Goal: Task Accomplishment & Management: Complete application form

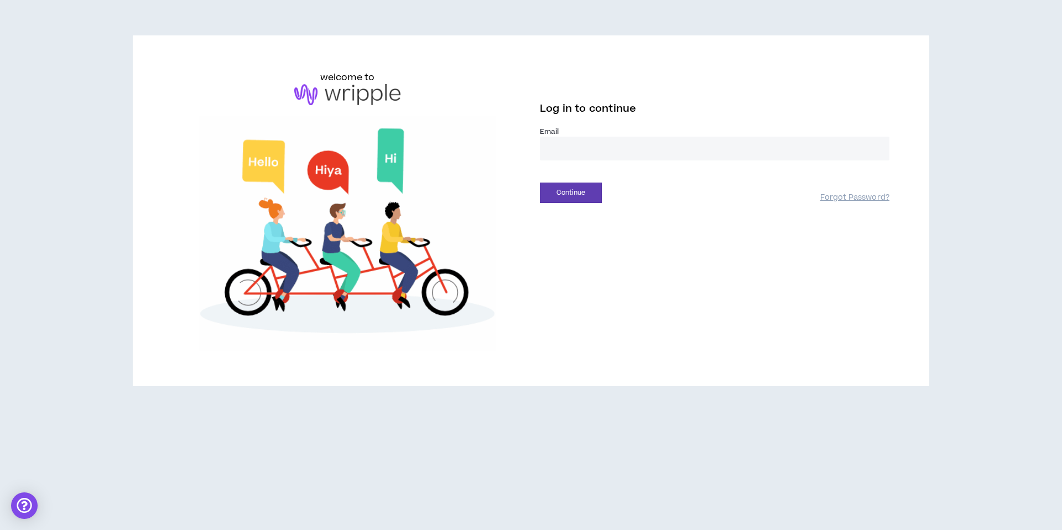
click at [569, 146] on input "email" at bounding box center [715, 149] width 350 height 24
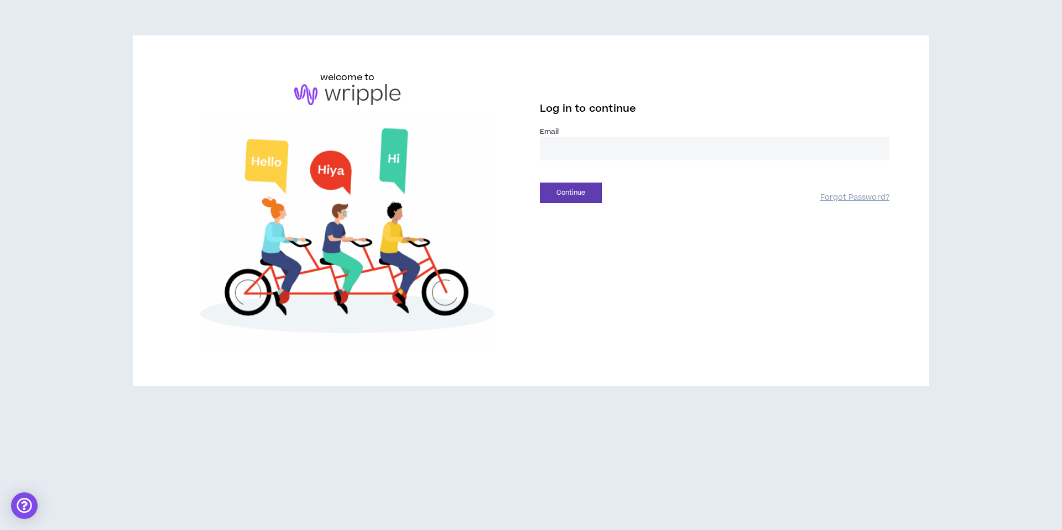
type input "**********"
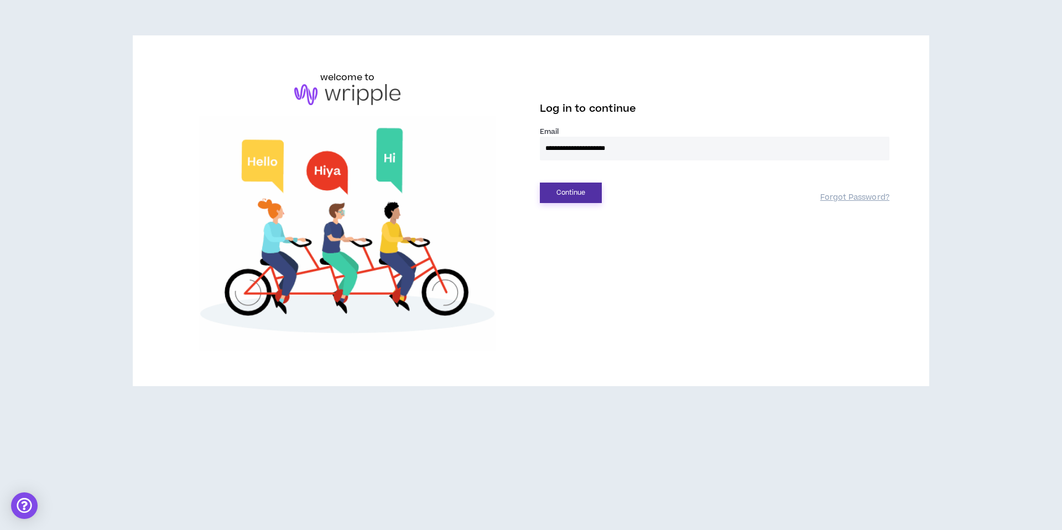
click at [562, 194] on button "Continue" at bounding box center [571, 193] width 62 height 20
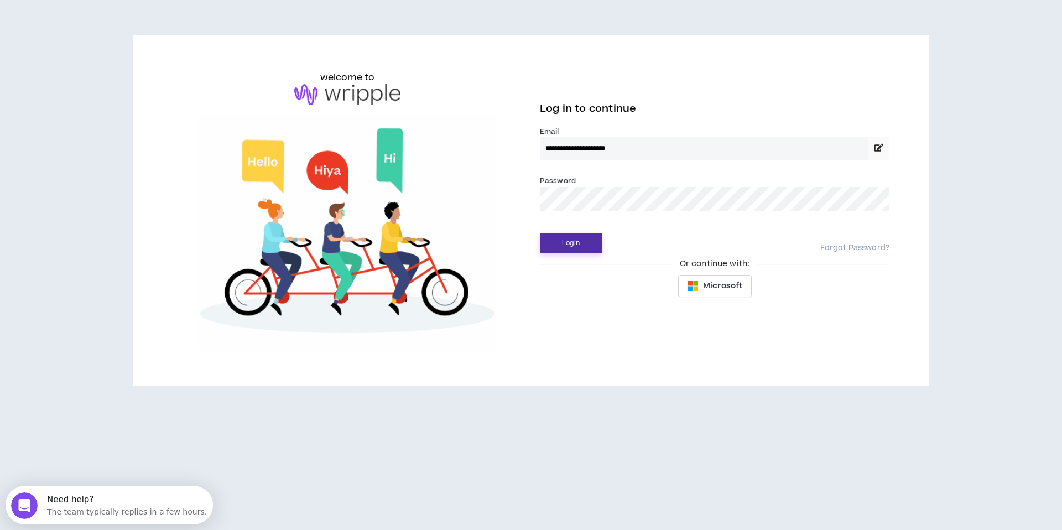
click at [573, 242] on button "Login" at bounding box center [571, 243] width 62 height 20
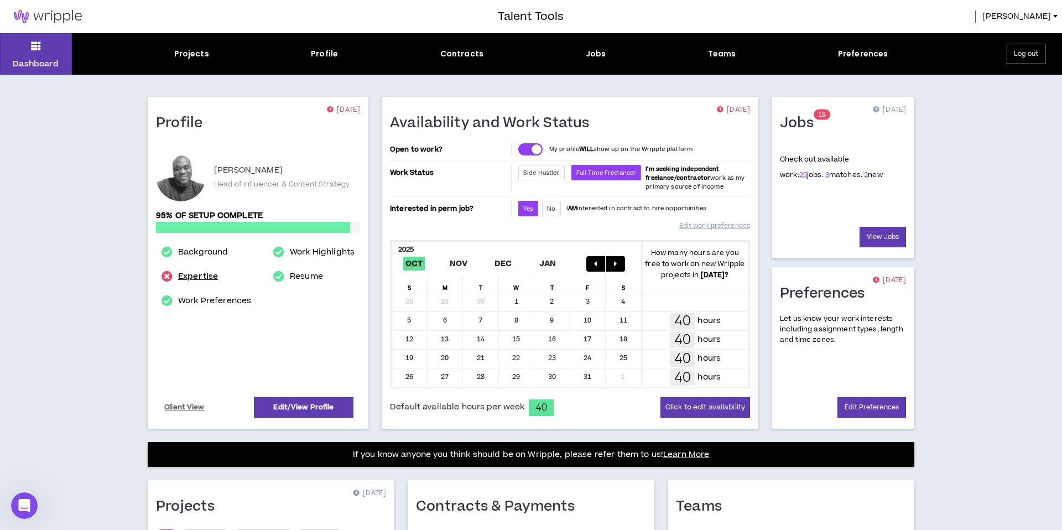
click at [195, 278] on link "Expertise" at bounding box center [198, 276] width 40 height 13
select select "***"
select select "**"
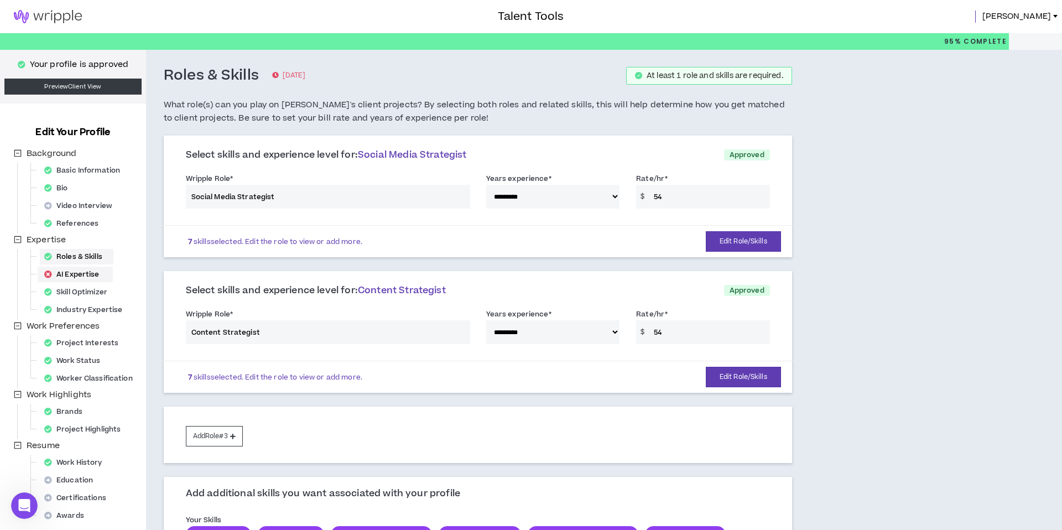
click at [75, 272] on div "AI Expertise" at bounding box center [75, 274] width 71 height 15
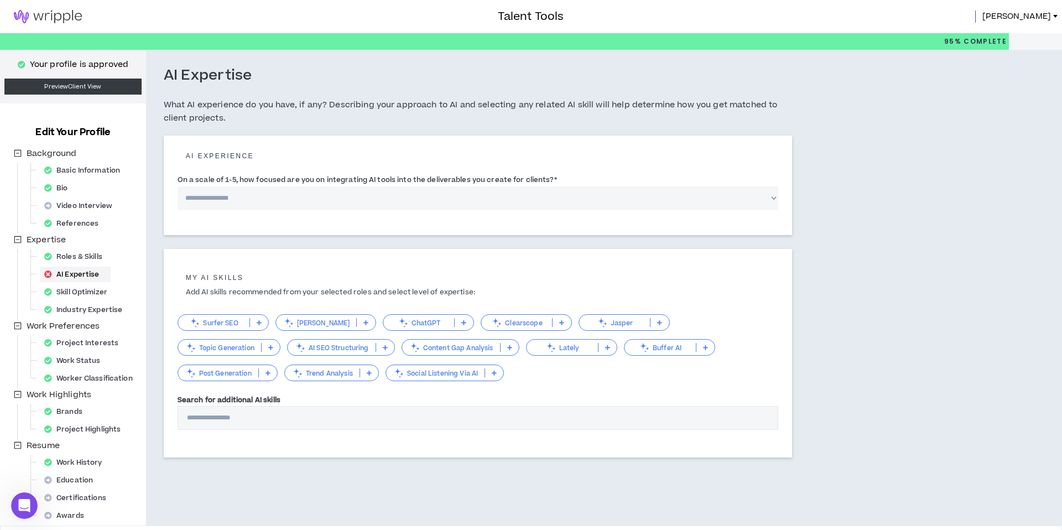
click at [424, 323] on p "ChatGPT" at bounding box center [418, 323] width 71 height 8
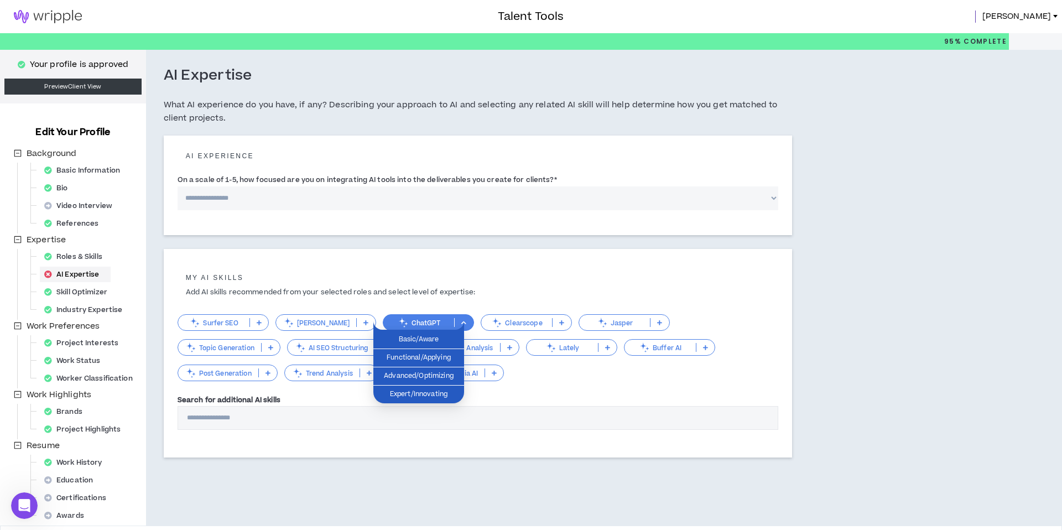
click at [424, 323] on p "ChatGPT" at bounding box center [418, 323] width 71 height 8
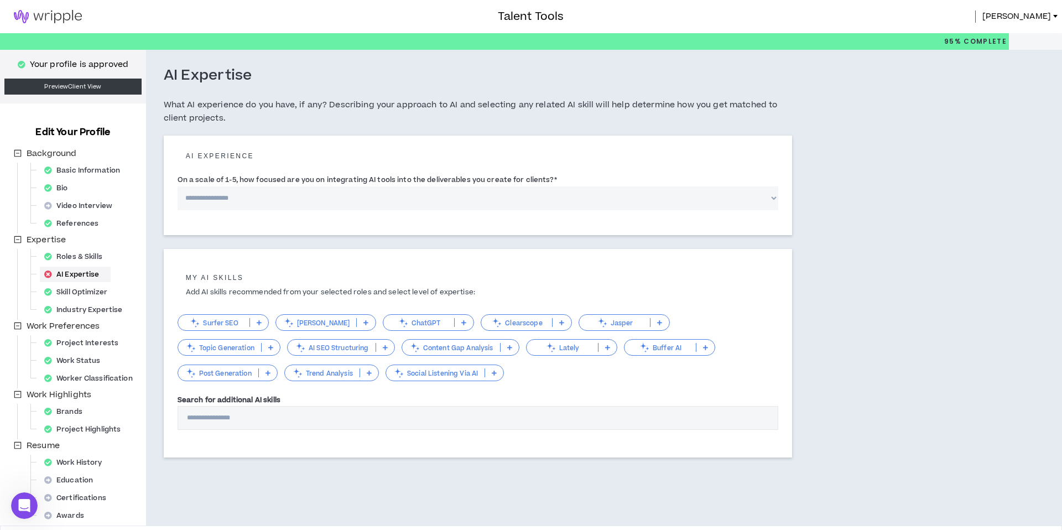
click at [424, 323] on p "ChatGPT" at bounding box center [418, 323] width 71 height 8
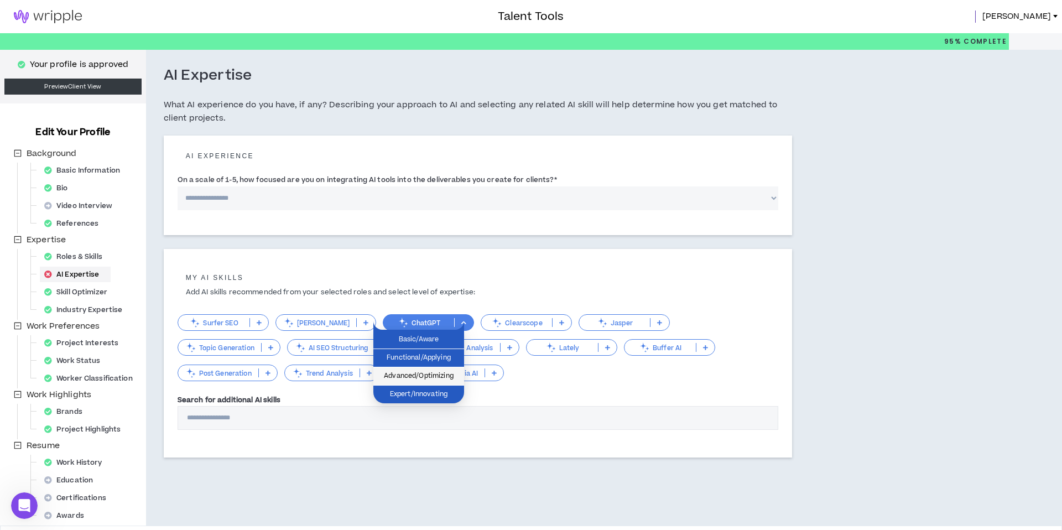
click at [412, 371] on span "Advanced/Optimizing" at bounding box center [418, 376] width 77 height 12
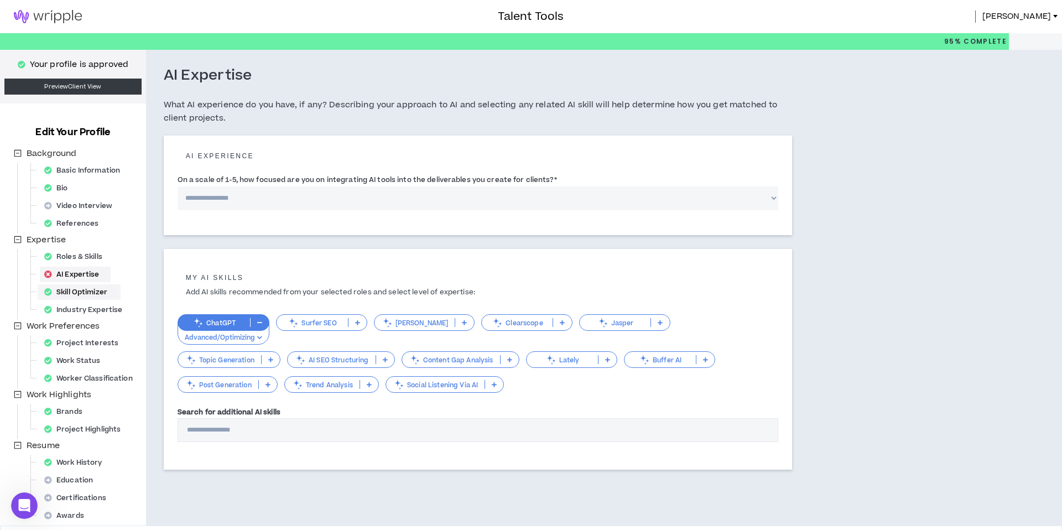
scroll to position [39, 0]
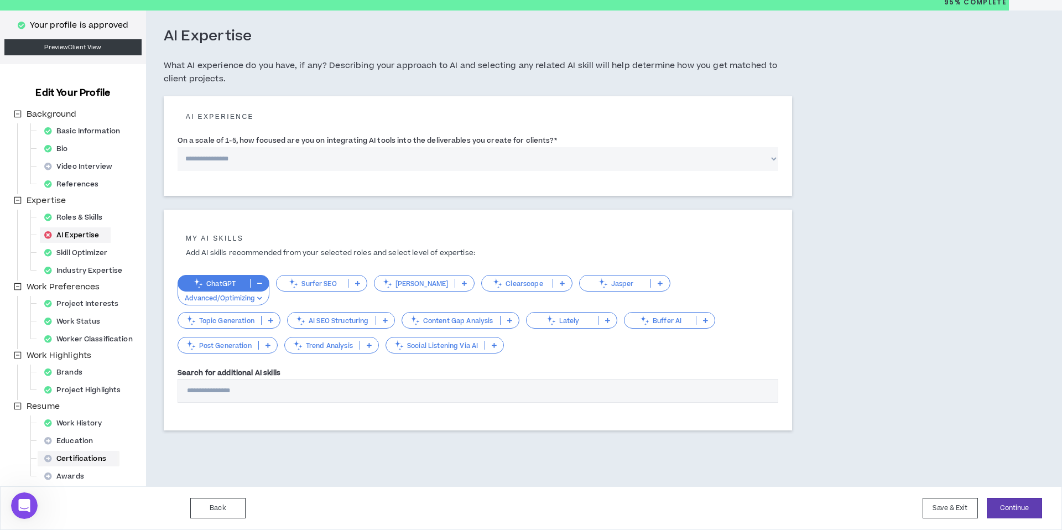
click at [73, 457] on div "Certifications" at bounding box center [78, 458] width 77 height 15
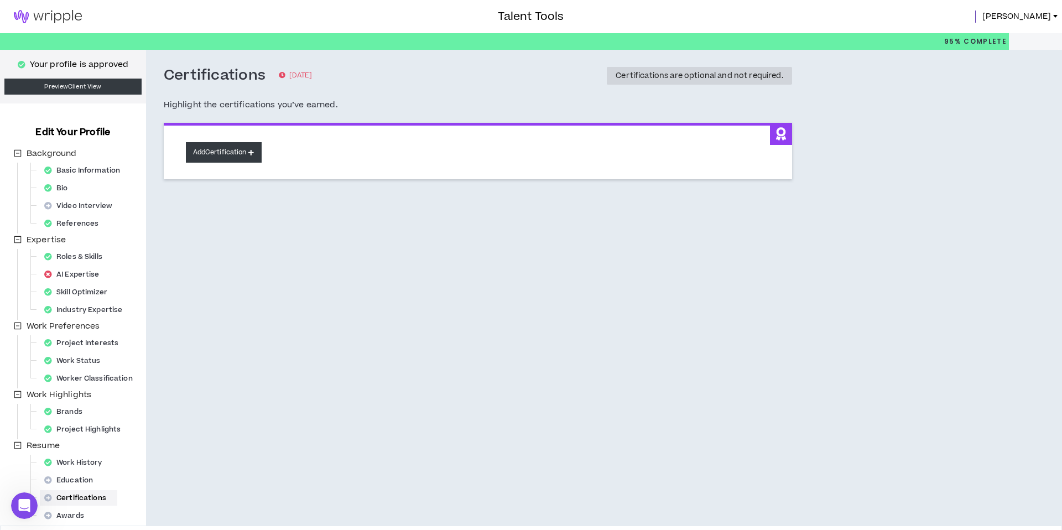
click at [246, 151] on button "Add Certification" at bounding box center [224, 152] width 76 height 20
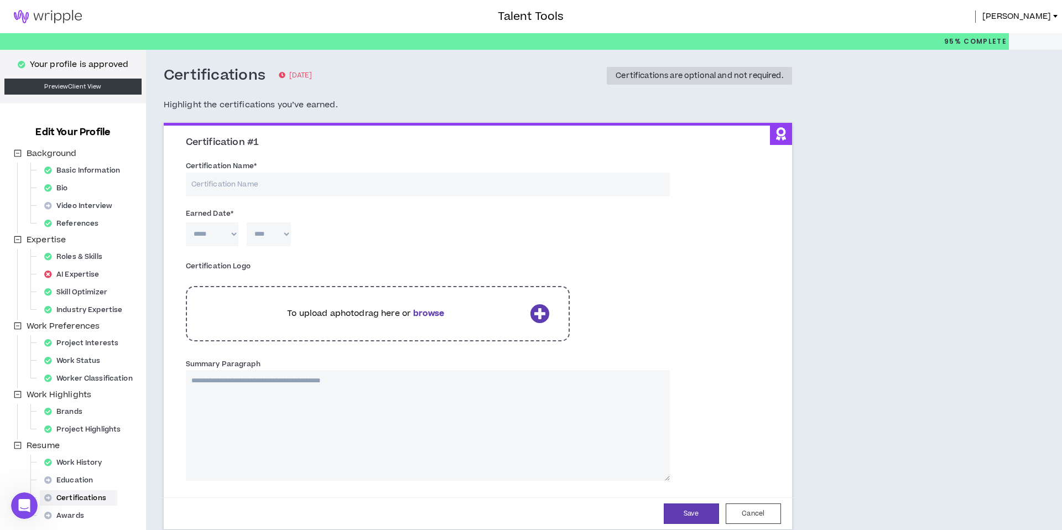
click at [54, 16] on img at bounding box center [48, 16] width 96 height 13
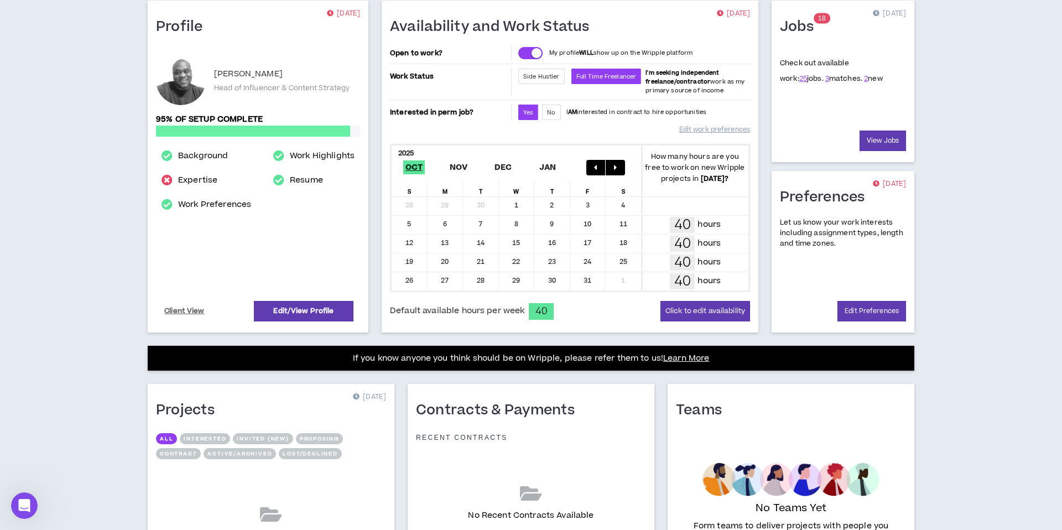
scroll to position [217, 0]
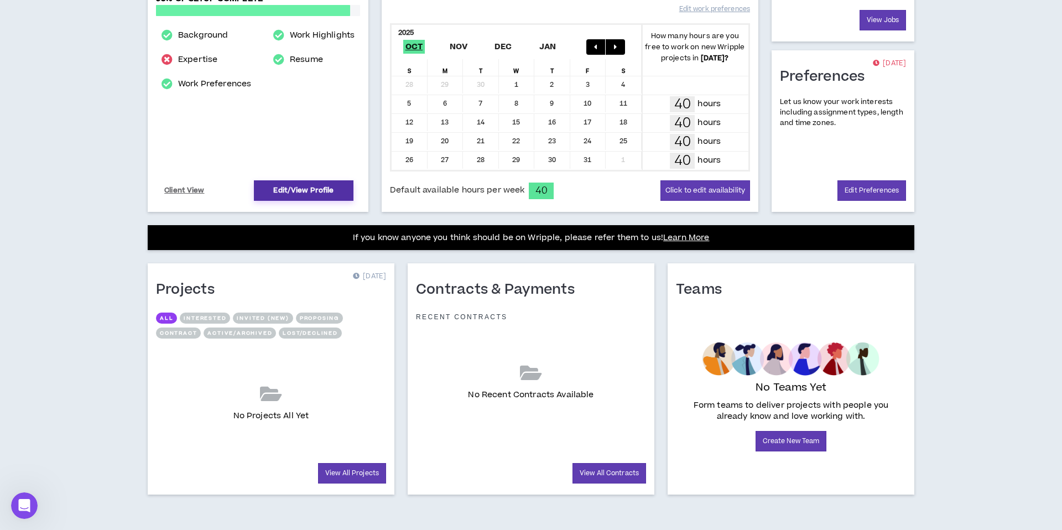
click at [299, 191] on link "Edit/View Profile" at bounding box center [304, 190] width 100 height 20
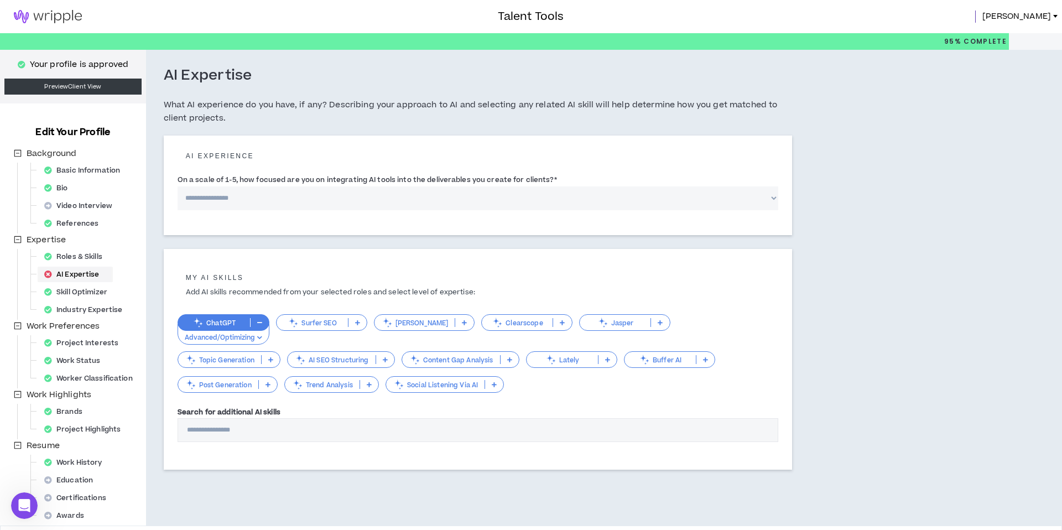
click at [74, 276] on div "AI Expertise" at bounding box center [75, 274] width 71 height 15
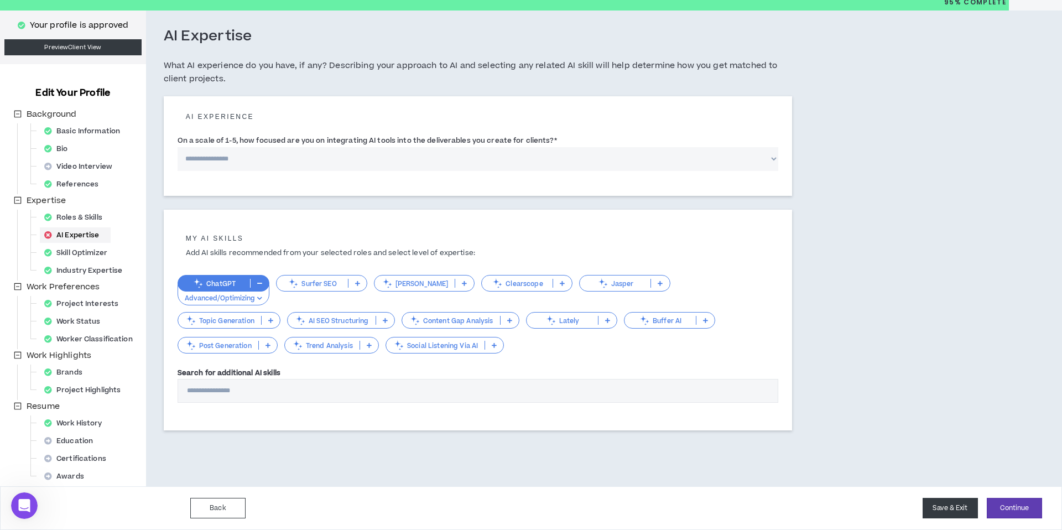
click at [948, 509] on button "Save & Exit" at bounding box center [950, 508] width 55 height 20
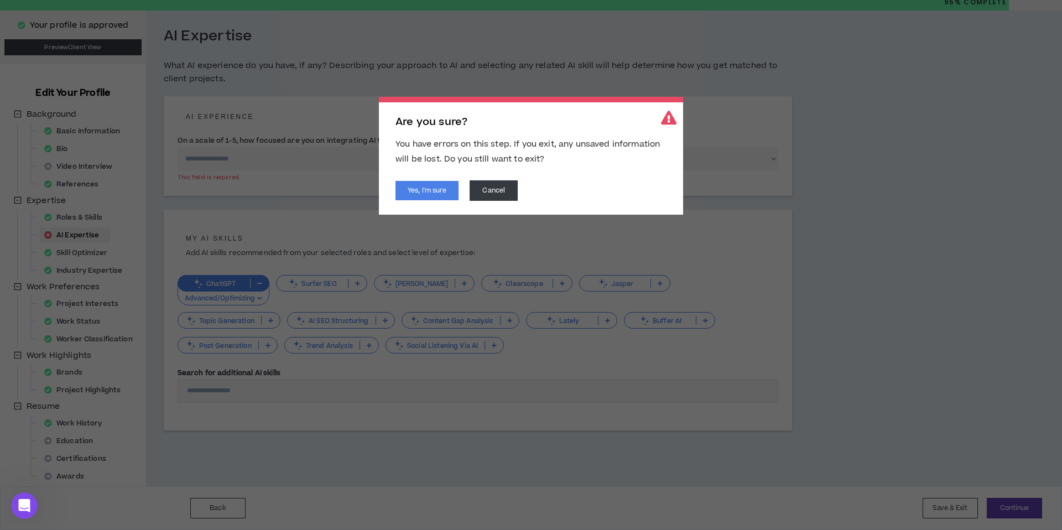
click at [429, 200] on div "Yes, I'm sure Cancel" at bounding box center [531, 190] width 271 height 20
click at [424, 195] on button "Yes, I'm sure" at bounding box center [427, 190] width 63 height 19
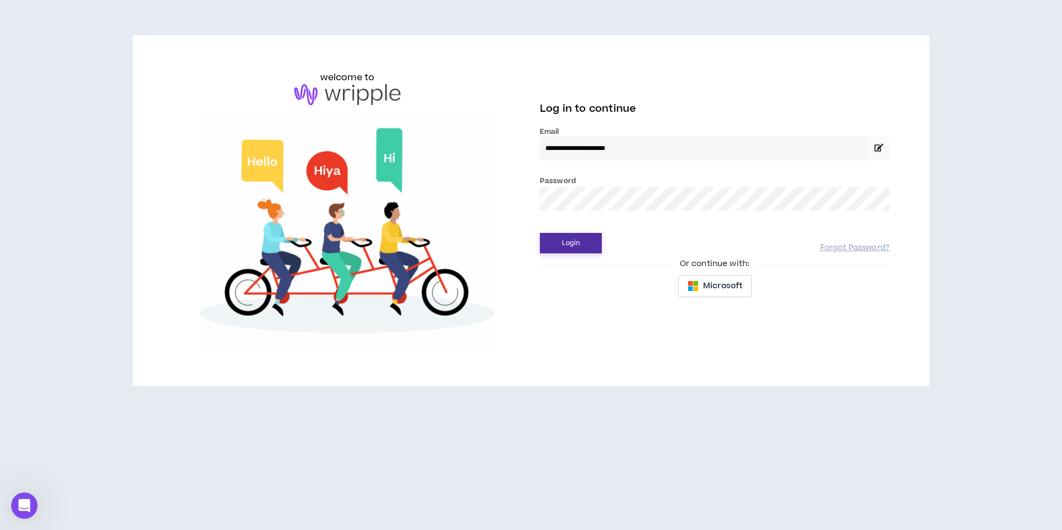
click at [575, 246] on button "Login" at bounding box center [571, 243] width 62 height 20
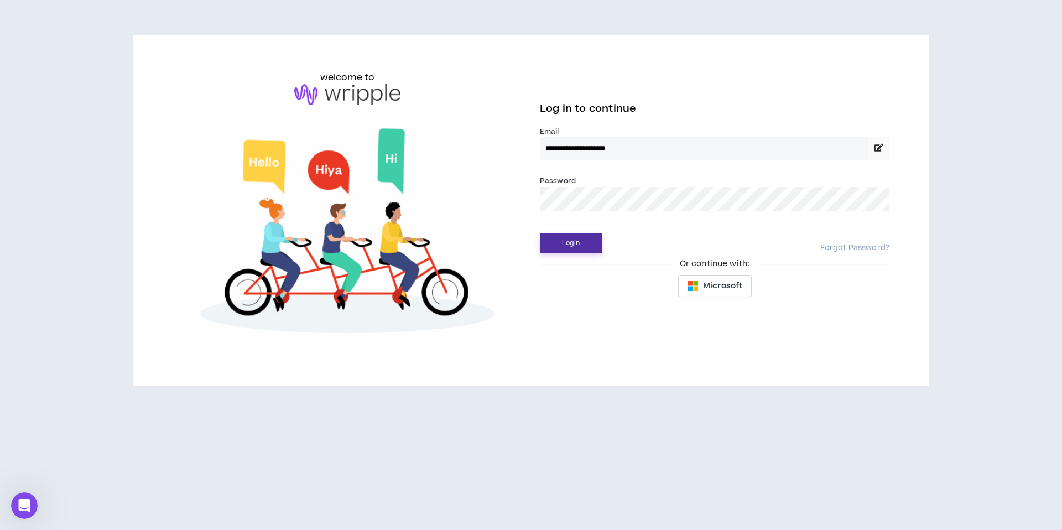
click at [566, 245] on button "Login" at bounding box center [571, 243] width 62 height 20
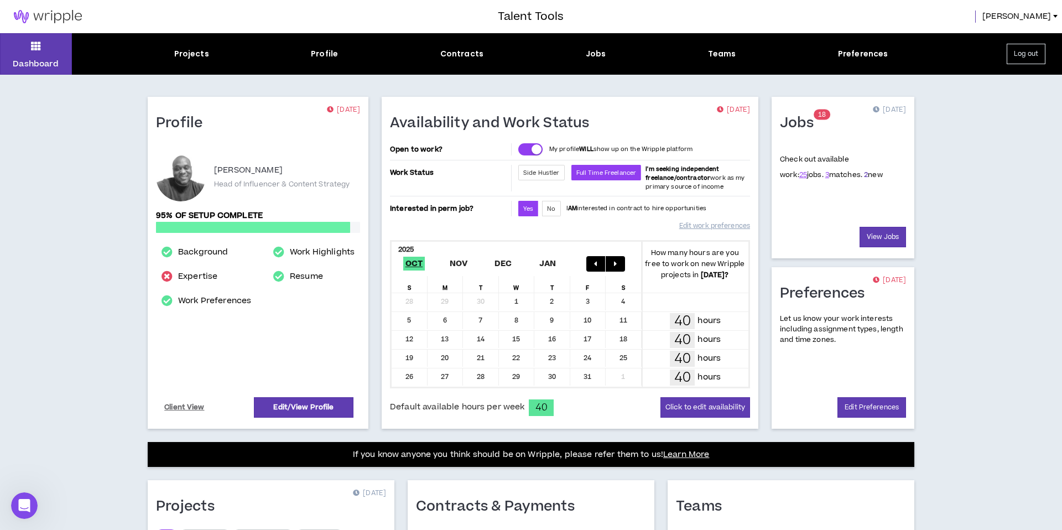
click at [864, 175] on link "2" at bounding box center [866, 175] width 4 height 10
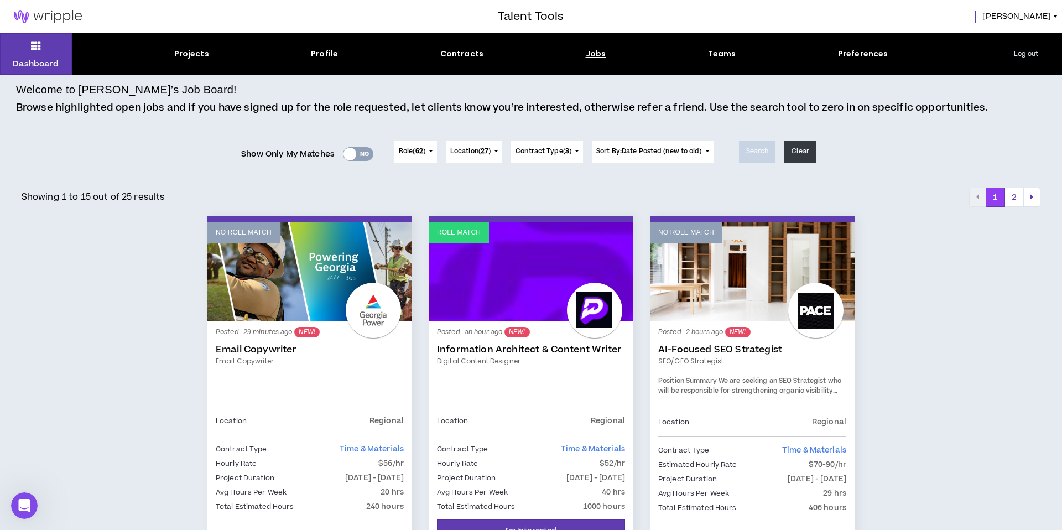
click at [598, 58] on div "Jobs" at bounding box center [596, 54] width 20 height 12
click at [591, 47] on div "Dashboard Projects Profile Contracts Jobs Teams Preferences Log out" at bounding box center [531, 53] width 1062 height 41
click at [592, 51] on div "Jobs" at bounding box center [596, 54] width 20 height 12
click at [1016, 198] on button "2" at bounding box center [1014, 198] width 19 height 20
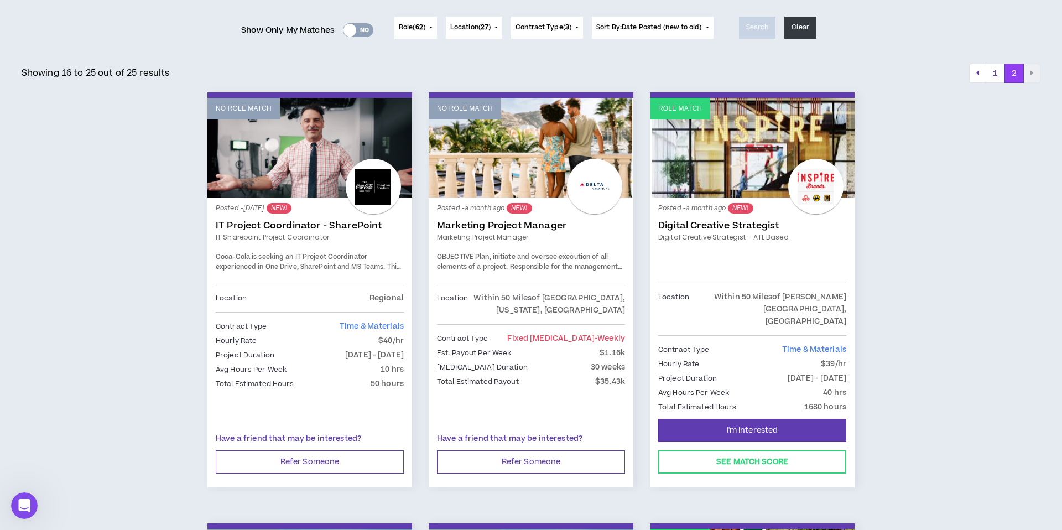
scroll to position [125, 0]
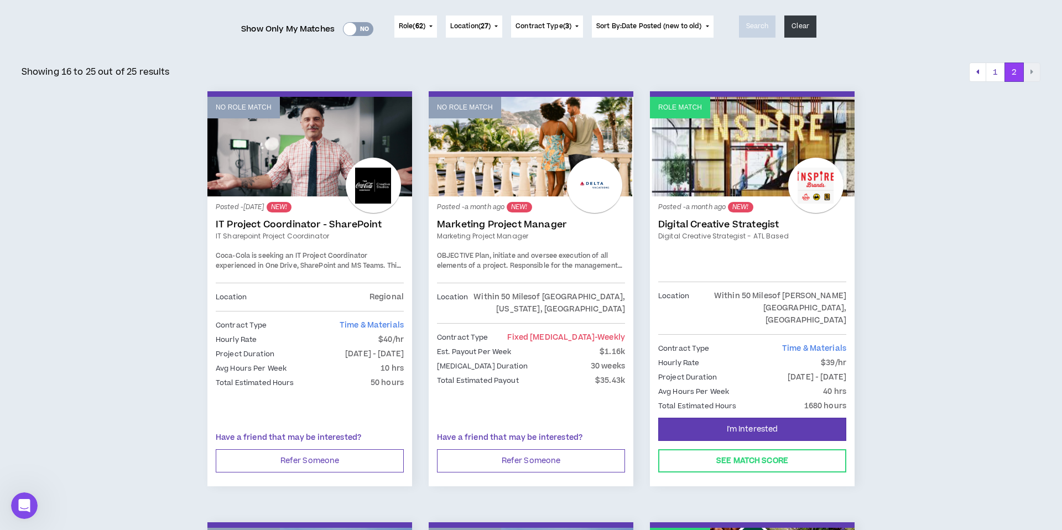
click at [826, 357] on p "$39/hr" at bounding box center [833, 363] width 25 height 12
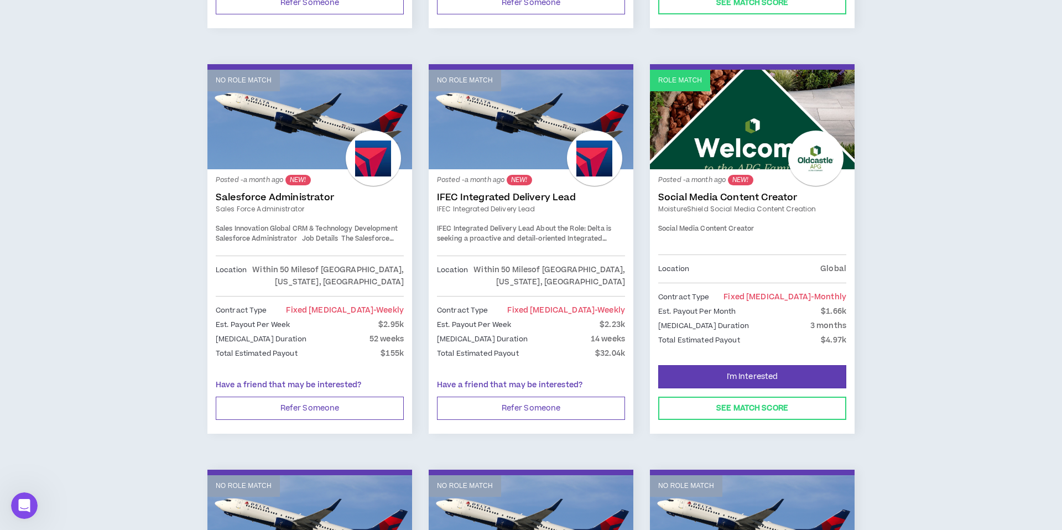
scroll to position [578, 0]
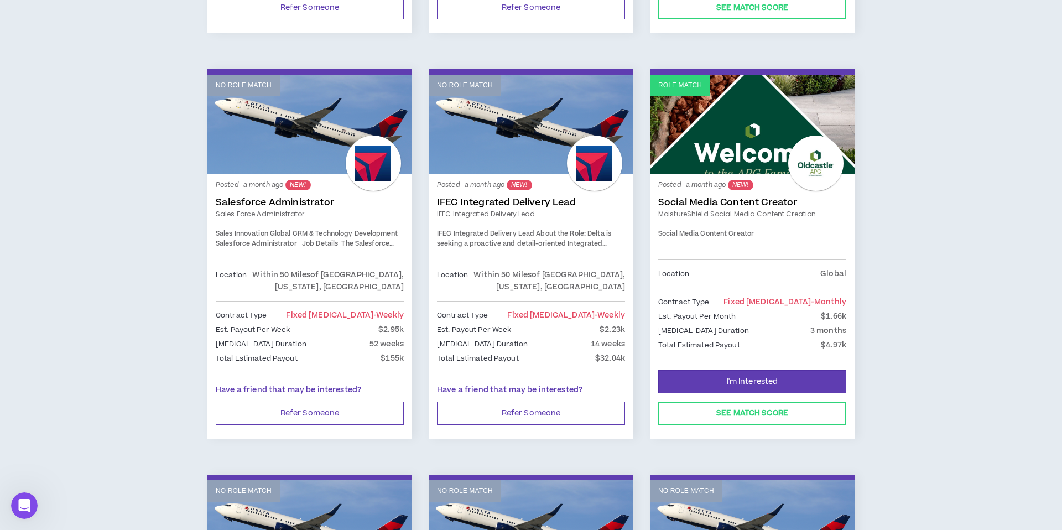
click at [732, 116] on link "Role Match" at bounding box center [752, 125] width 205 height 100
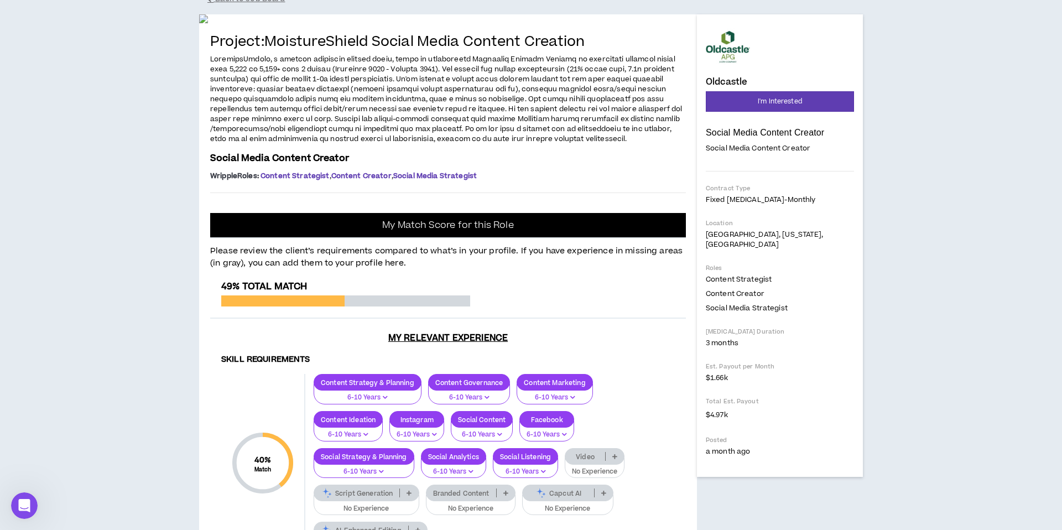
scroll to position [94, 0]
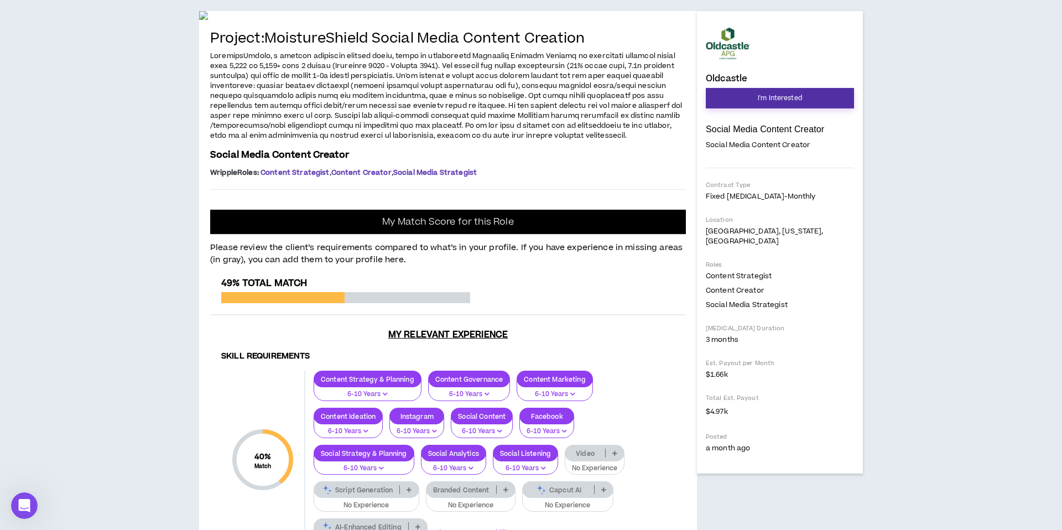
click at [775, 97] on span "I'm Interested" at bounding box center [780, 98] width 44 height 11
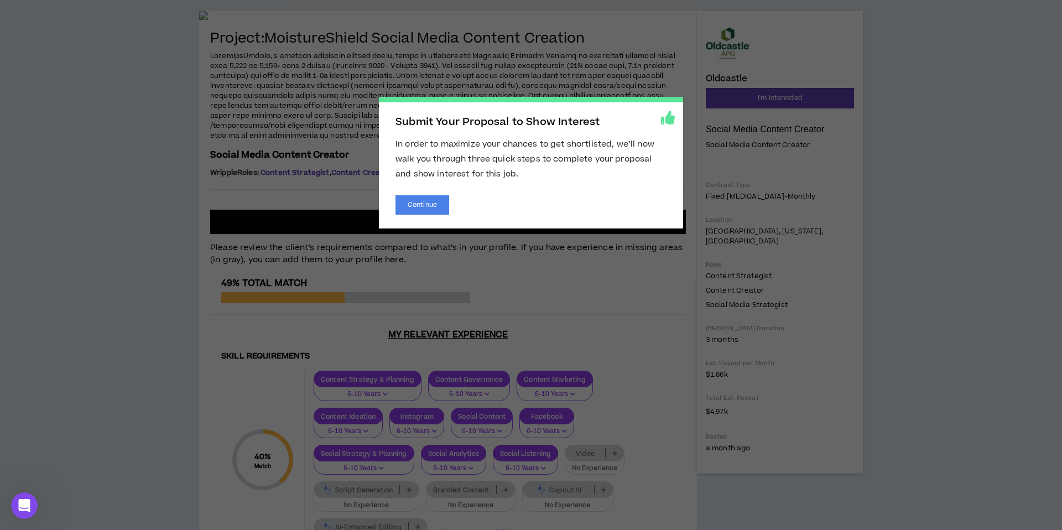
click at [452, 201] on div "Continue" at bounding box center [531, 204] width 271 height 19
click at [447, 214] on button "Continue" at bounding box center [423, 204] width 54 height 19
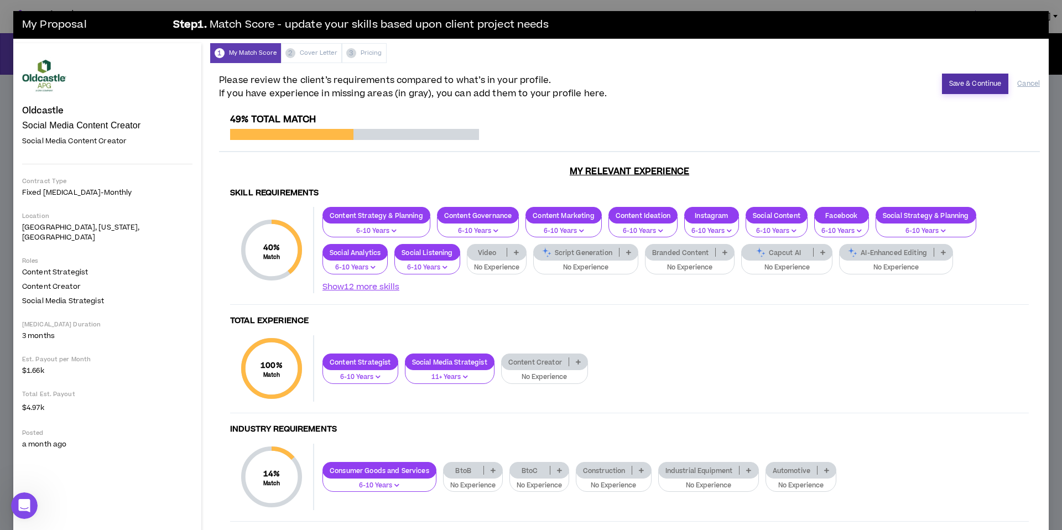
click at [969, 87] on button "Save & Continue" at bounding box center [975, 84] width 67 height 20
